Goal: Answer question/provide support

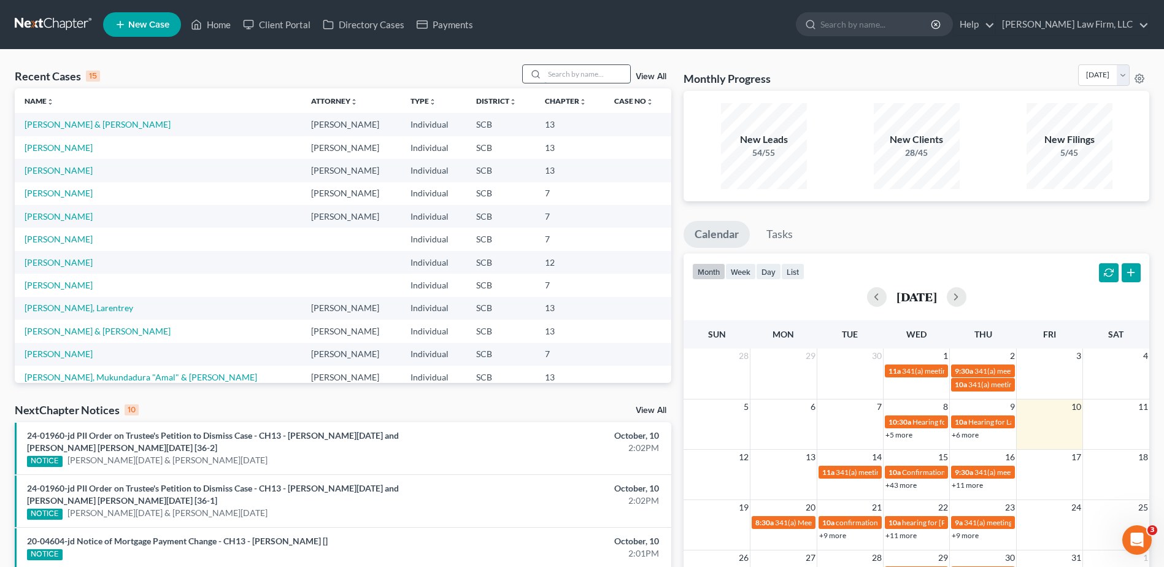
click at [602, 75] on input "search" at bounding box center [587, 74] width 86 height 18
type input "sheets"
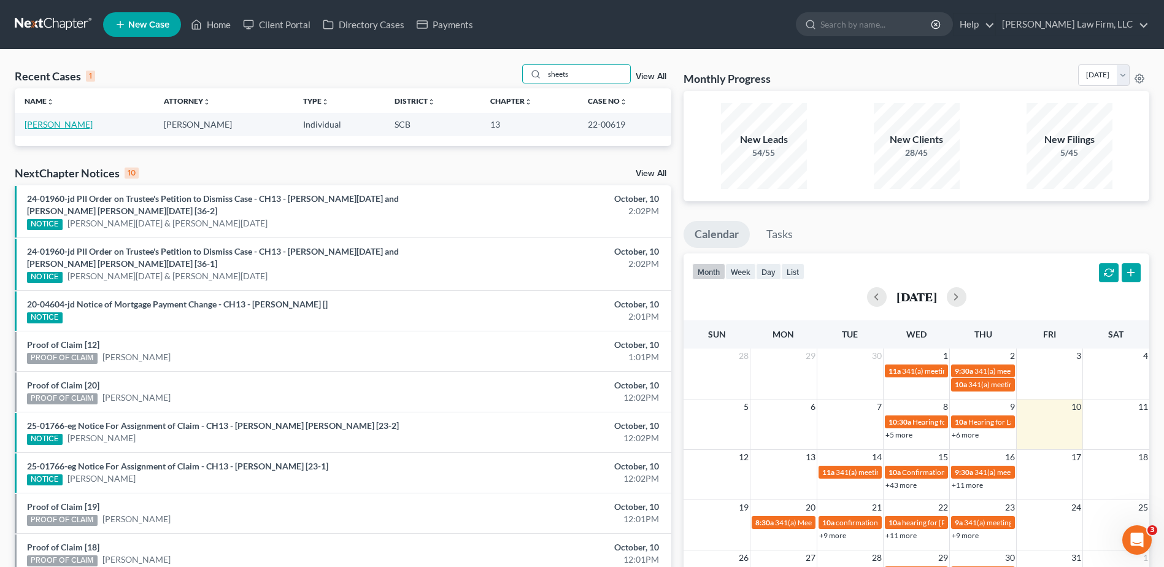
click at [49, 126] on link "[PERSON_NAME]" at bounding box center [59, 124] width 68 height 10
select select "6"
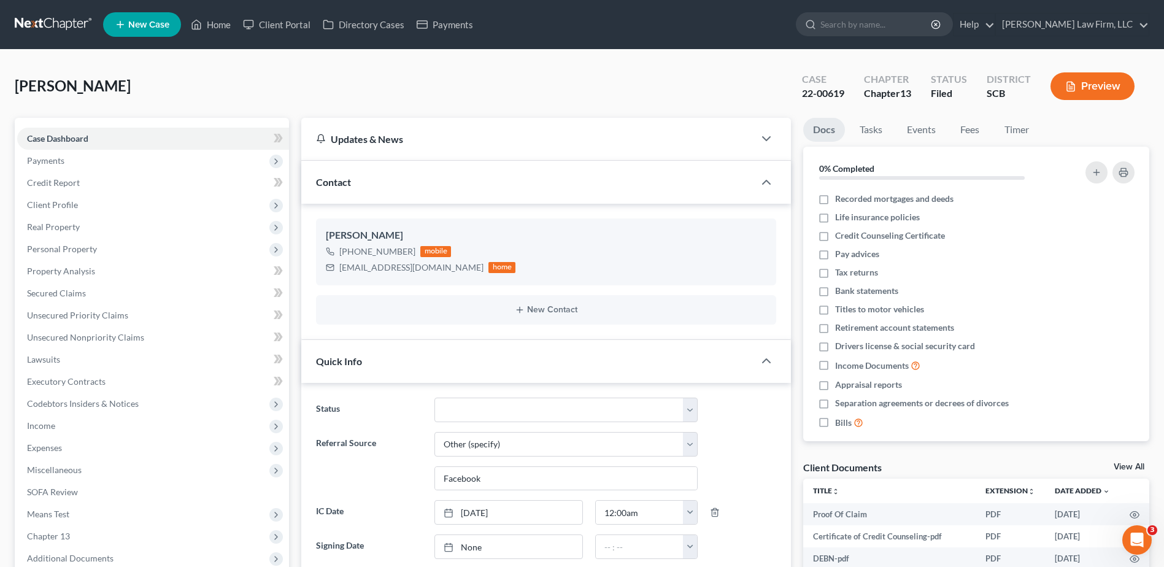
select select "0"
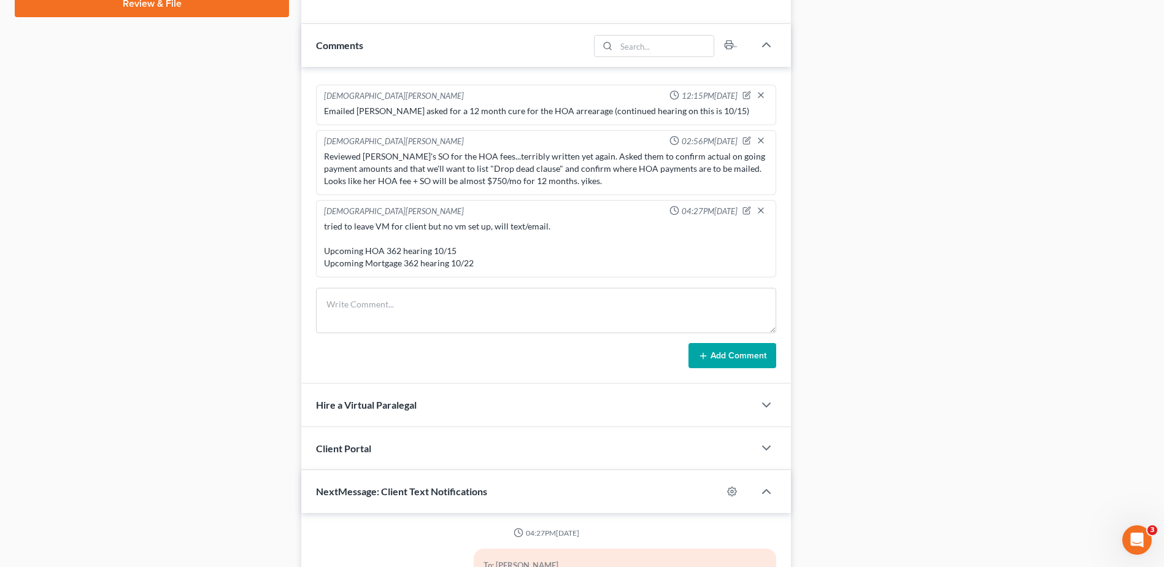
scroll to position [675, 0]
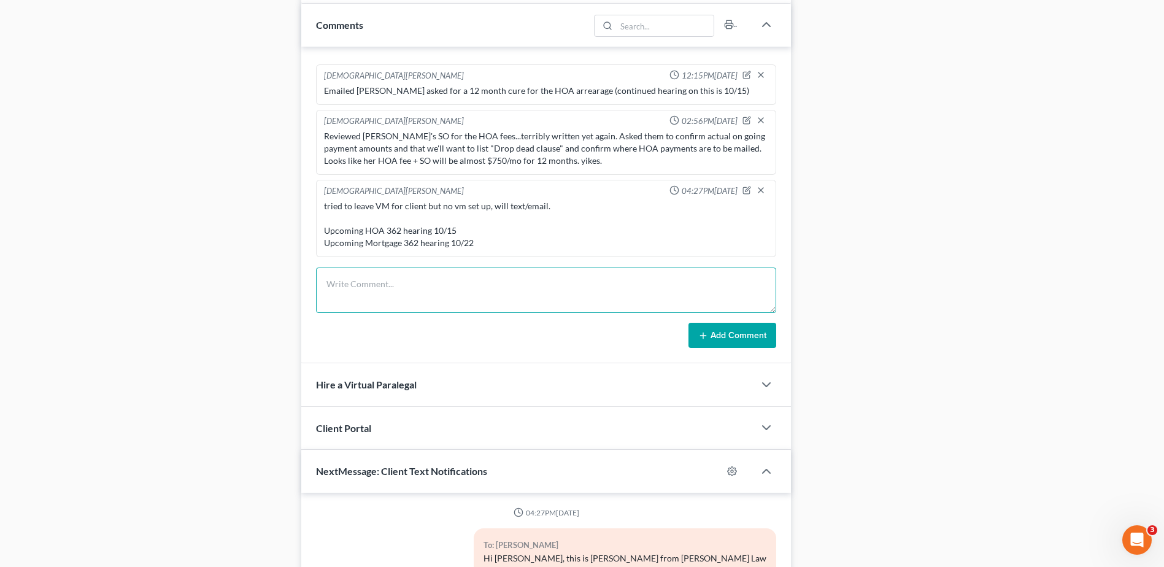
click at [442, 293] on textarea at bounding box center [546, 289] width 460 height 45
type textarea "t"
type textarea "tried to leave another vm for client, phone just rings and rings and rings"
click at [731, 336] on button "Add Comment" at bounding box center [732, 336] width 88 height 26
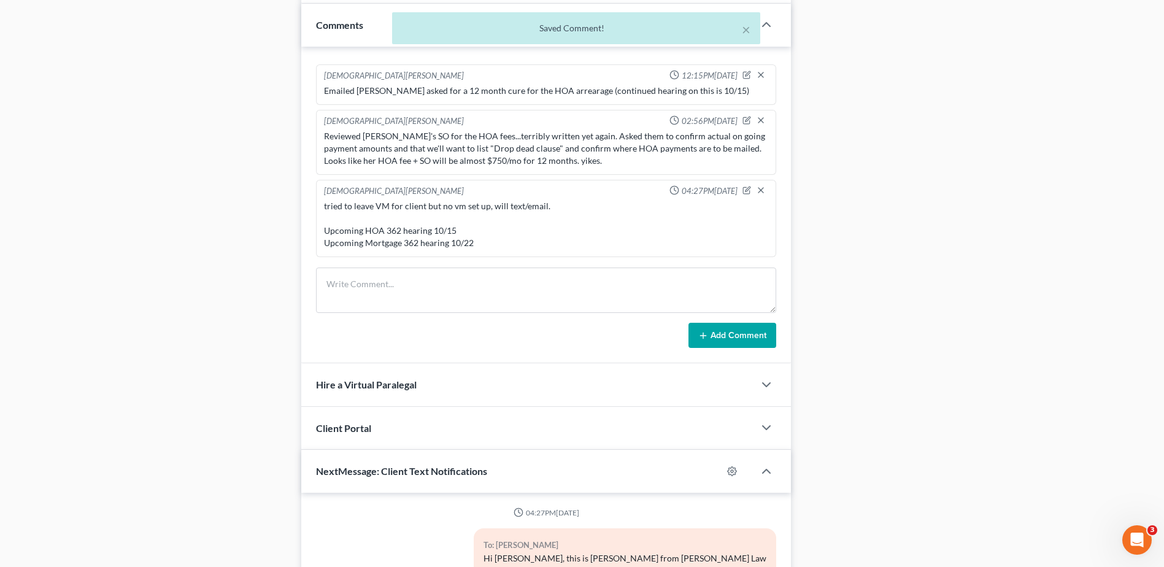
scroll to position [1382, 0]
